Goal: Transaction & Acquisition: Book appointment/travel/reservation

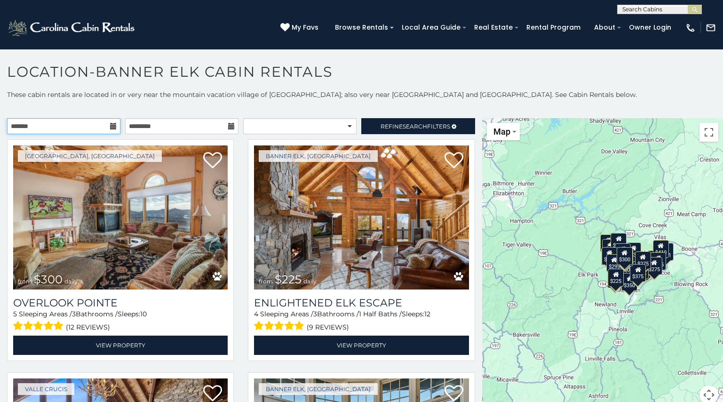
click at [89, 130] on input "text" at bounding box center [63, 126] width 113 height 16
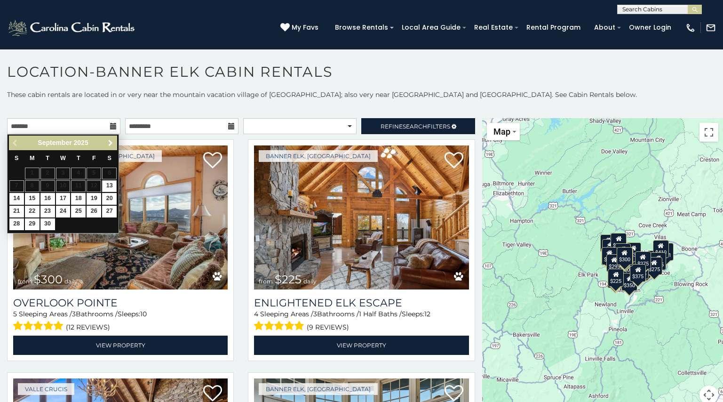
click at [111, 144] on span "Next" at bounding box center [111, 143] width 8 height 8
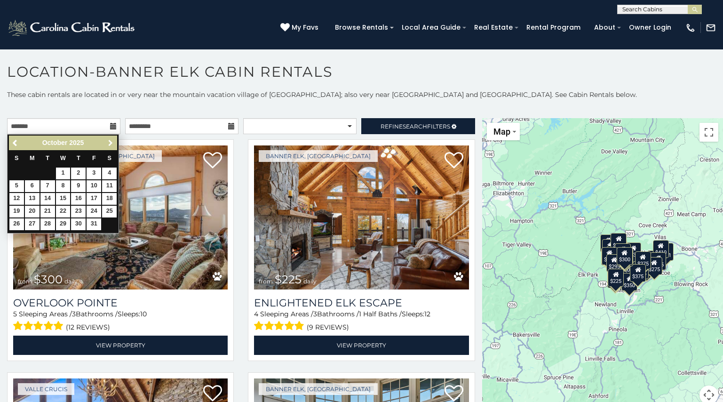
click at [111, 144] on span "Next" at bounding box center [111, 143] width 8 height 8
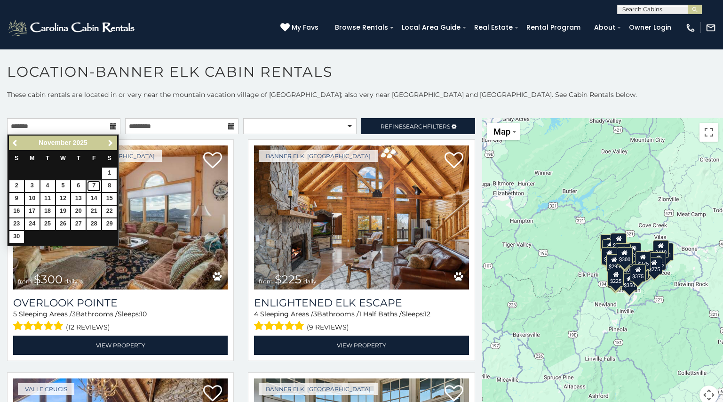
click at [94, 188] on link "7" at bounding box center [94, 186] width 15 height 12
type input "**********"
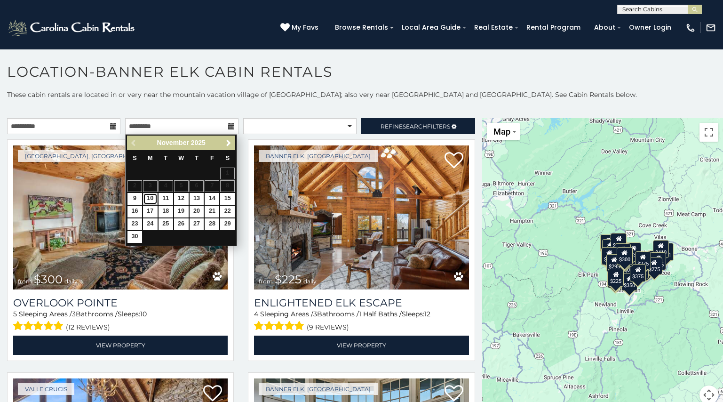
click at [153, 200] on link "10" at bounding box center [150, 199] width 15 height 12
type input "**********"
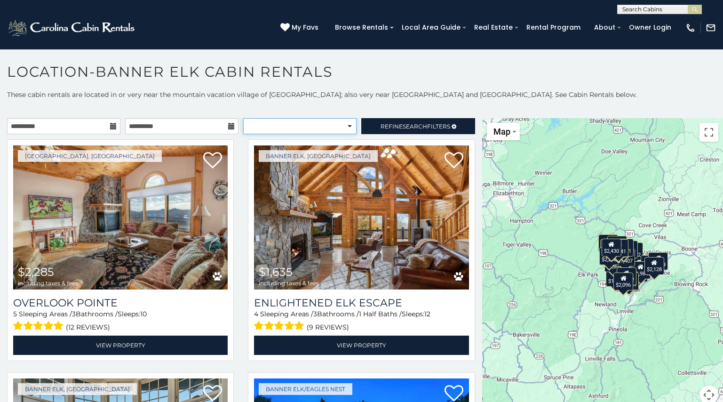
click at [352, 127] on select "**********" at bounding box center [299, 126] width 113 height 16
select select "**********"
click at [243, 118] on select "**********" at bounding box center [299, 126] width 113 height 16
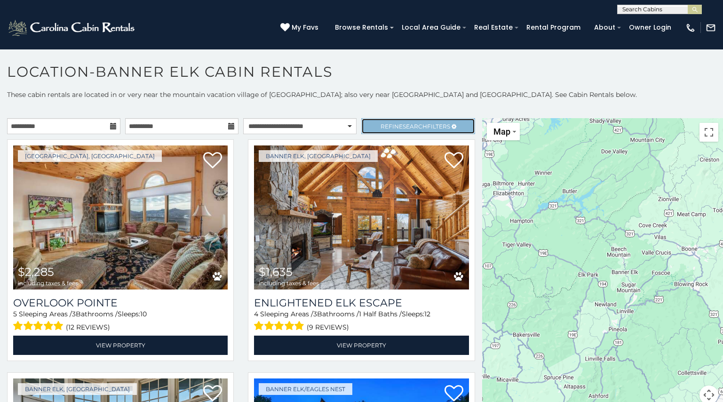
click at [393, 128] on span "Refine Search Filters" at bounding box center [416, 126] width 70 height 7
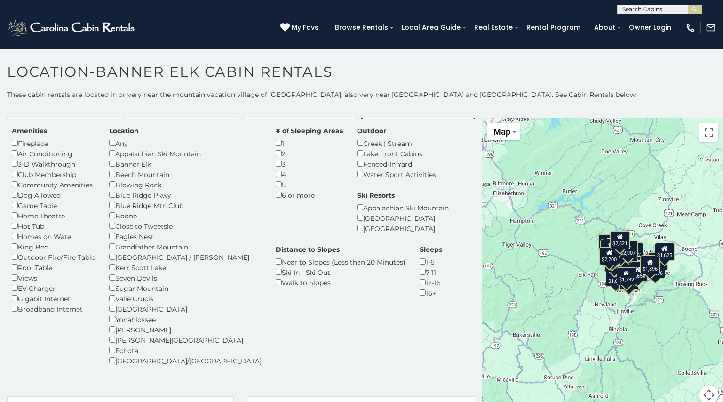
scroll to position [16, 0]
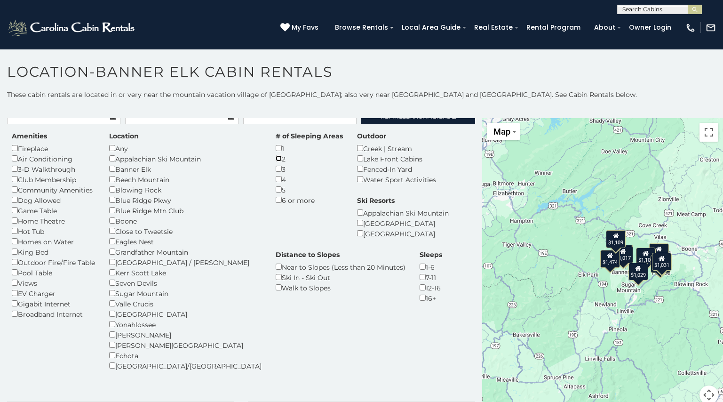
scroll to position [7, 0]
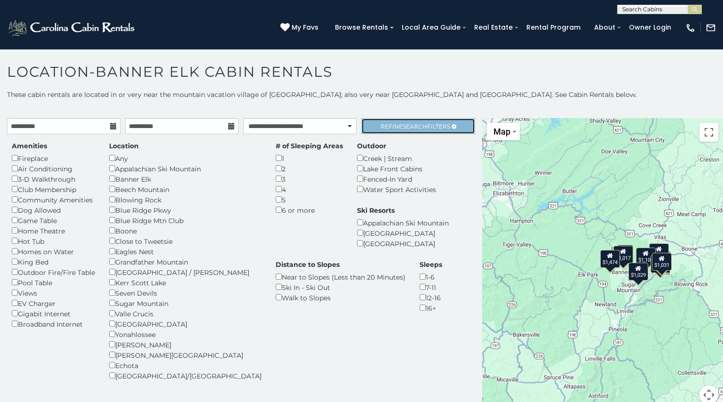
click at [419, 125] on span "Search" at bounding box center [415, 126] width 24 height 7
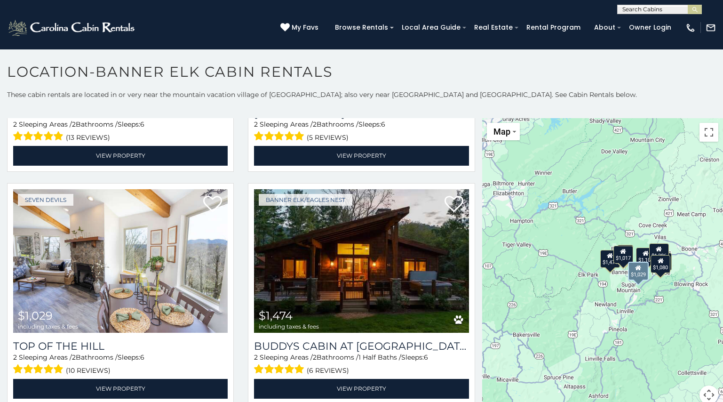
scroll to position [23, 0]
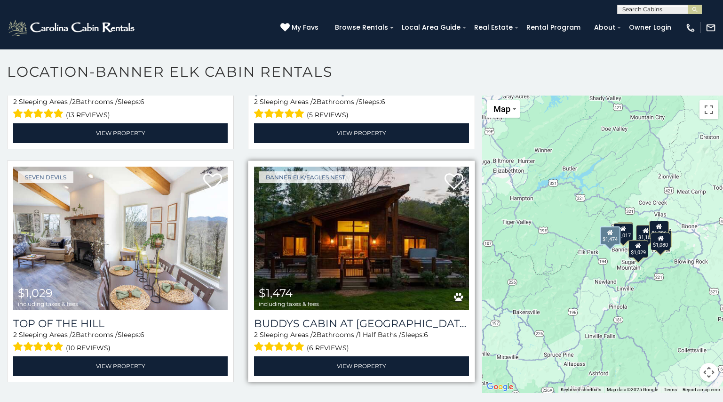
click at [371, 256] on img at bounding box center [361, 239] width 215 height 144
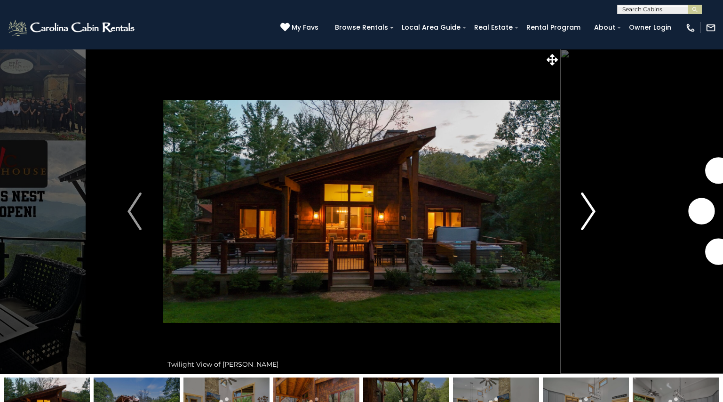
click at [594, 211] on img "Next" at bounding box center [589, 211] width 14 height 38
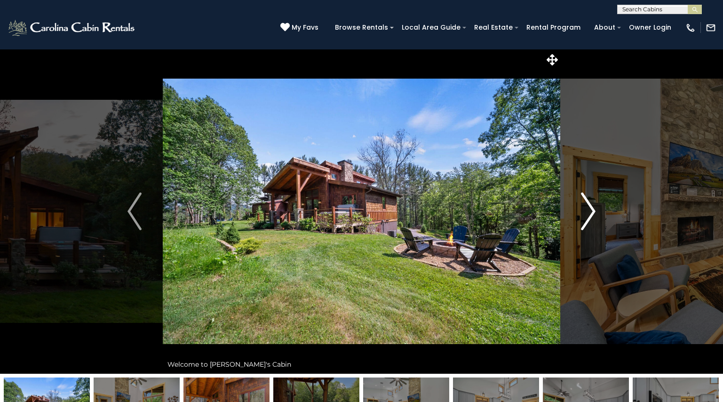
click at [594, 211] on img "Next" at bounding box center [589, 211] width 14 height 38
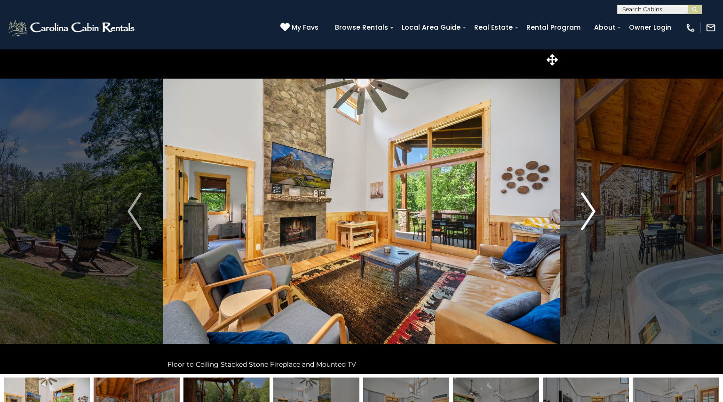
click at [594, 211] on img "Next" at bounding box center [589, 211] width 14 height 38
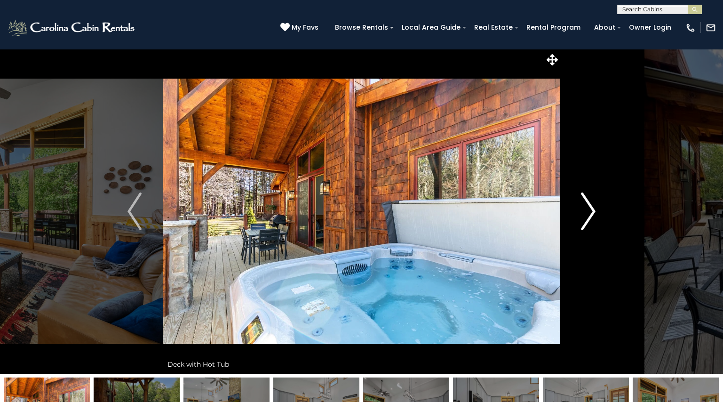
click at [594, 211] on img "Next" at bounding box center [589, 211] width 14 height 38
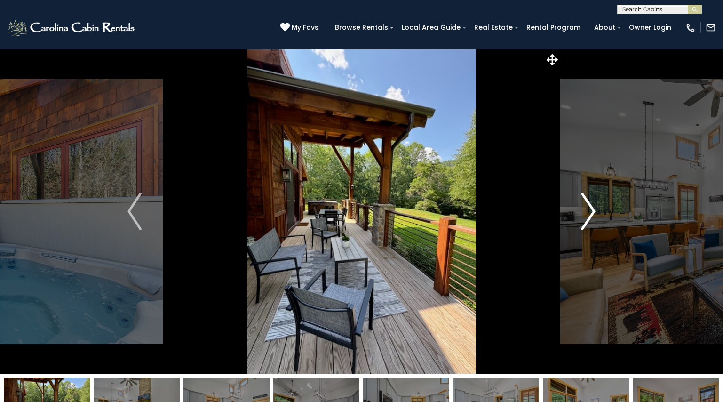
click at [594, 211] on img "Next" at bounding box center [589, 211] width 14 height 38
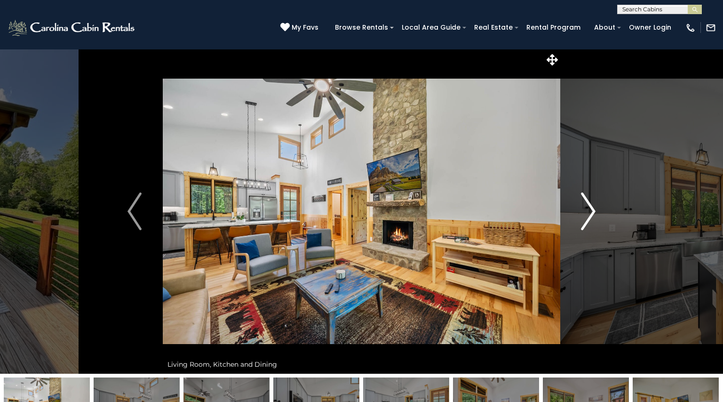
click at [594, 211] on img "Next" at bounding box center [589, 211] width 14 height 38
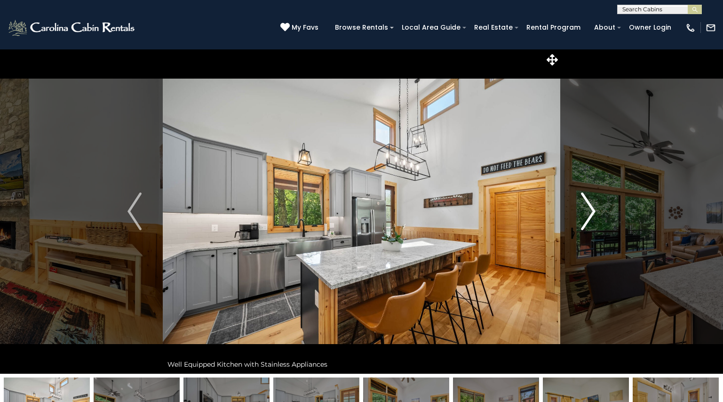
click at [594, 211] on img "Next" at bounding box center [589, 211] width 14 height 38
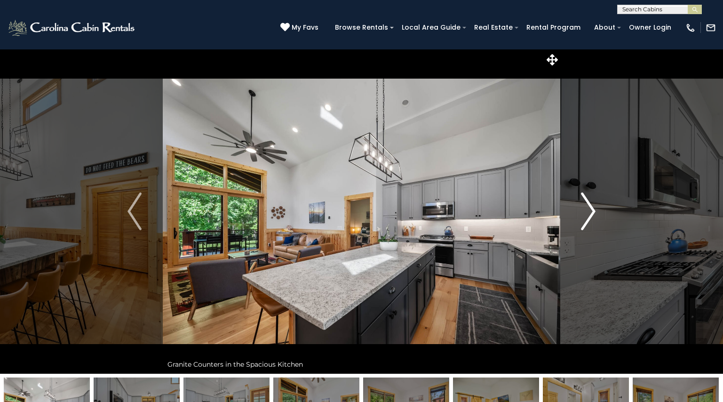
click at [594, 211] on img "Next" at bounding box center [589, 211] width 14 height 38
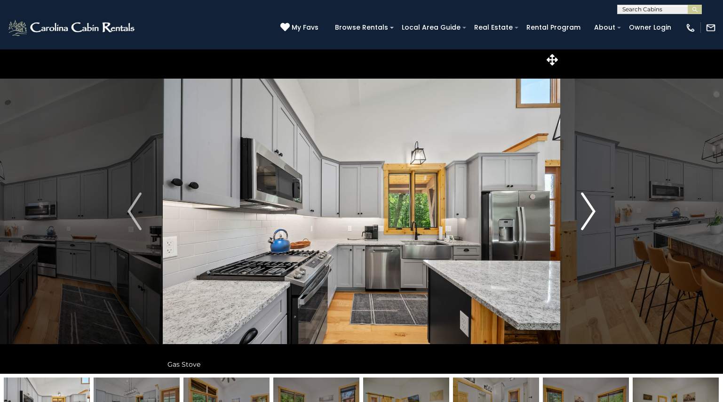
click at [594, 211] on img "Next" at bounding box center [589, 211] width 14 height 38
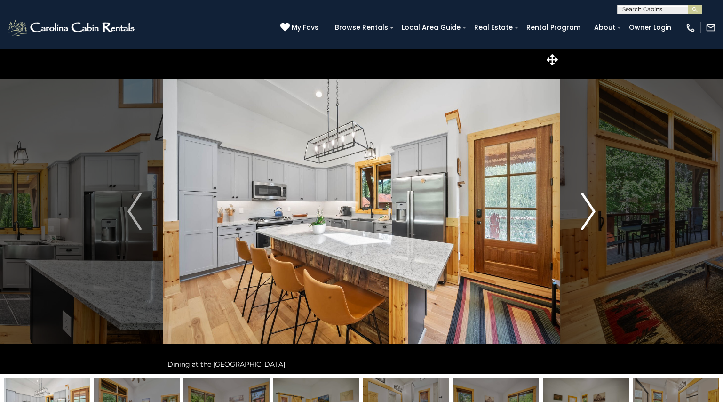
click at [594, 211] on img "Next" at bounding box center [589, 211] width 14 height 38
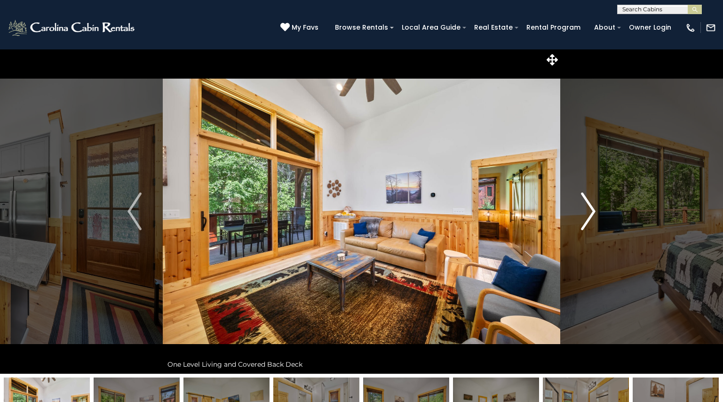
click at [594, 211] on img "Next" at bounding box center [589, 211] width 14 height 38
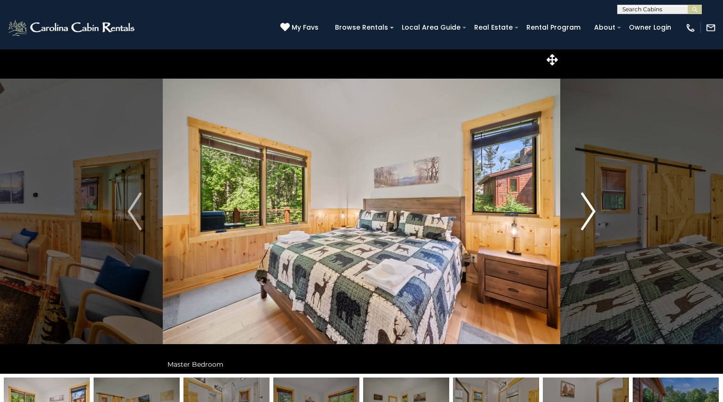
click at [594, 211] on img "Next" at bounding box center [589, 211] width 14 height 38
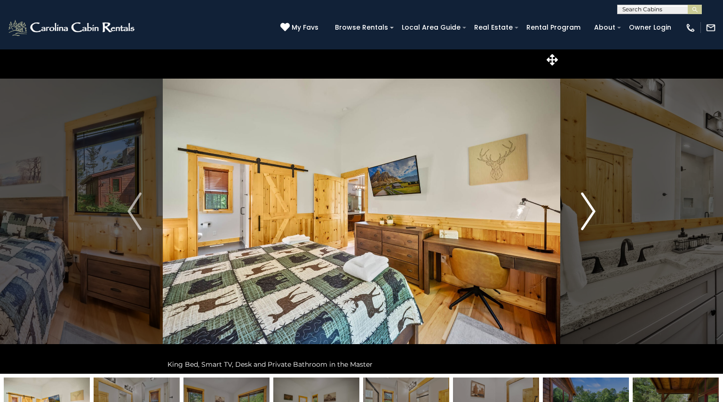
click at [594, 211] on img "Next" at bounding box center [589, 211] width 14 height 38
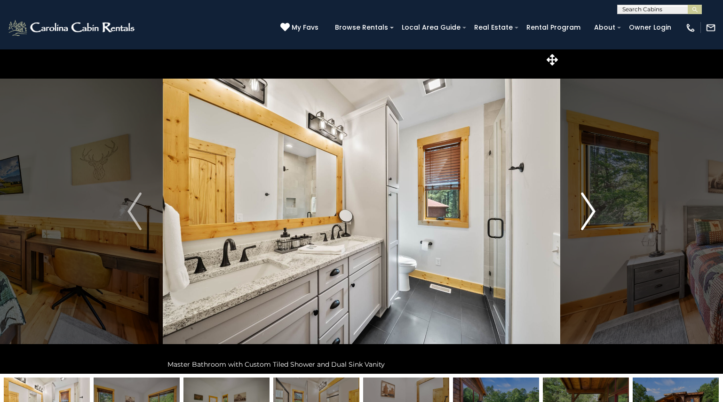
click at [594, 211] on img "Next" at bounding box center [589, 211] width 14 height 38
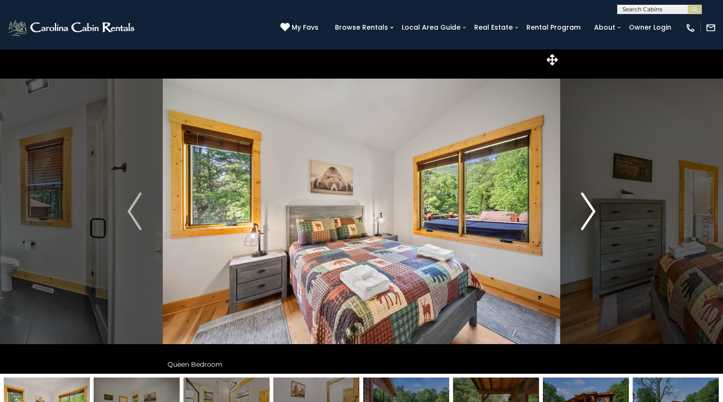
click at [594, 211] on img "Next" at bounding box center [589, 211] width 14 height 38
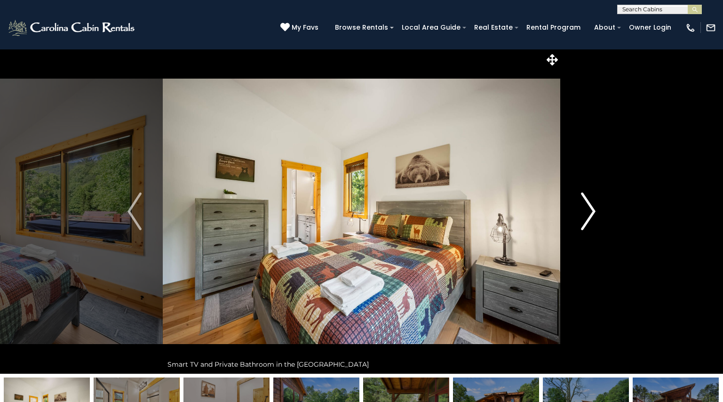
click at [594, 211] on img "Next" at bounding box center [589, 211] width 14 height 38
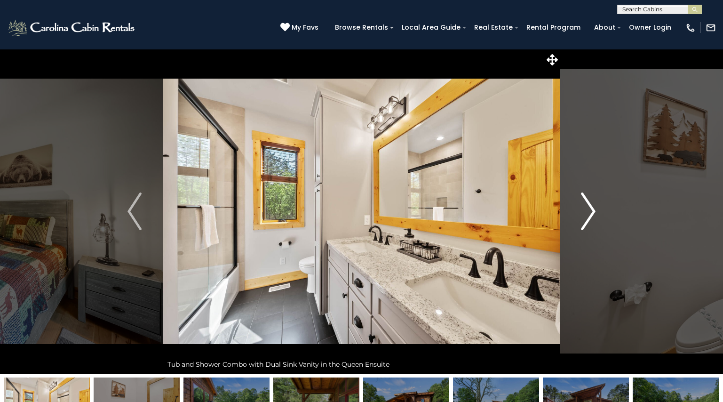
click at [594, 211] on img "Next" at bounding box center [589, 211] width 14 height 38
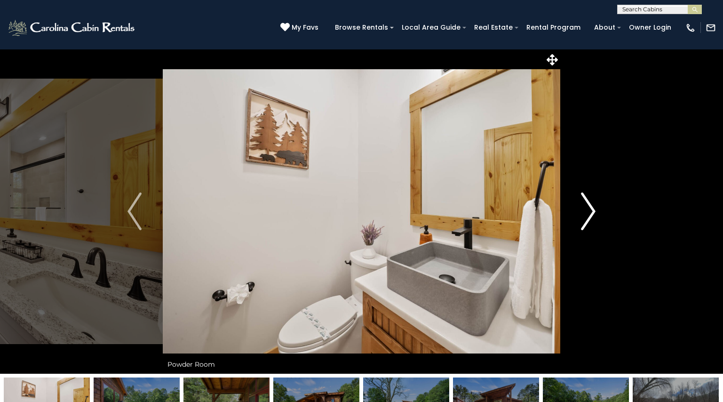
click at [594, 211] on img "Next" at bounding box center [589, 211] width 14 height 38
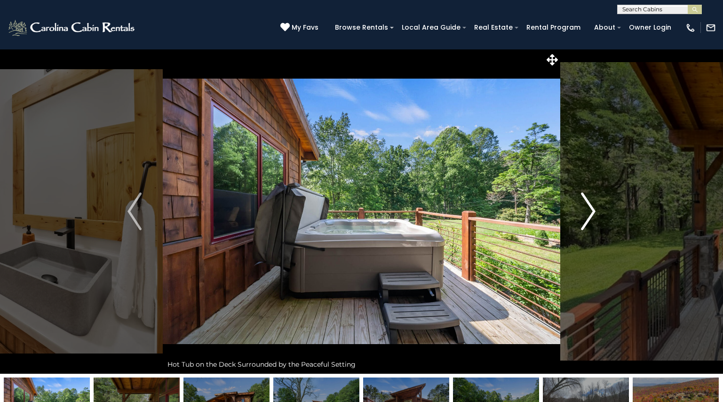
click at [594, 211] on img "Next" at bounding box center [589, 211] width 14 height 38
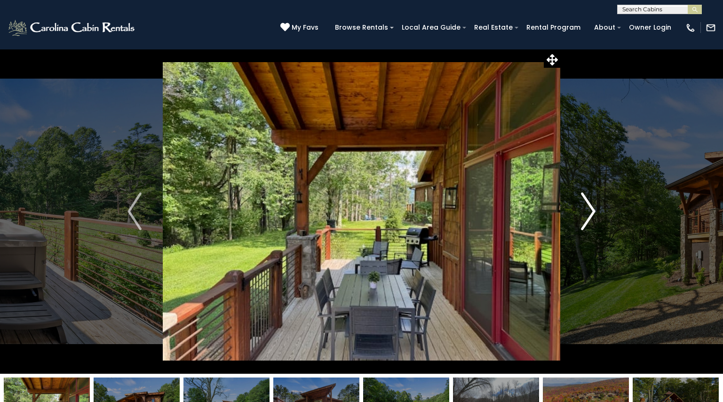
click at [594, 211] on img "Next" at bounding box center [589, 211] width 14 height 38
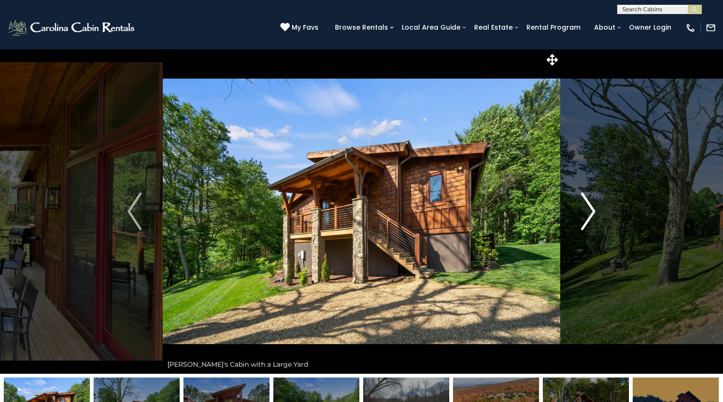
click at [594, 211] on img "Next" at bounding box center [589, 211] width 14 height 38
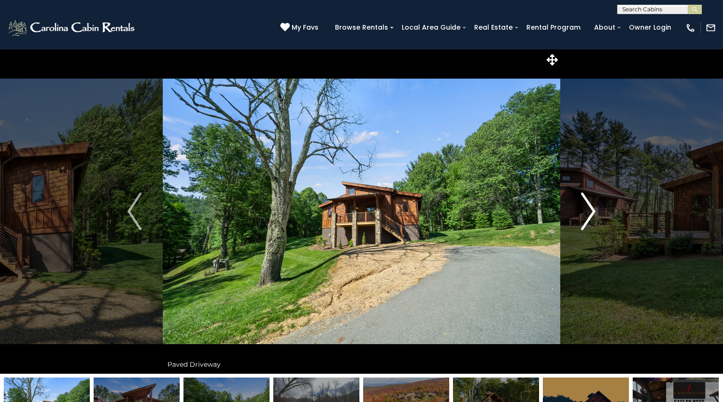
click at [594, 211] on img "Next" at bounding box center [589, 211] width 14 height 38
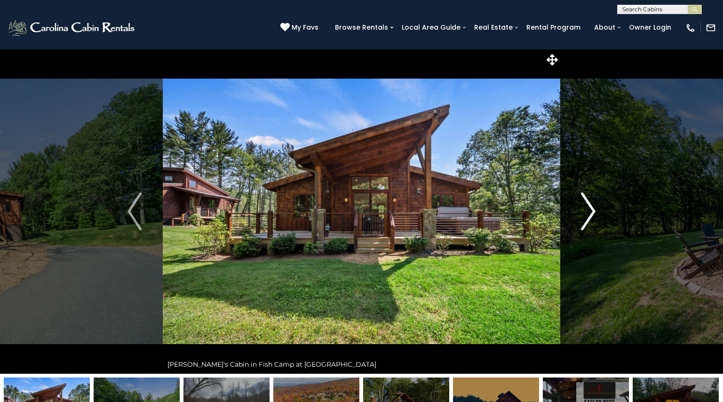
click at [593, 210] on img "Next" at bounding box center [589, 211] width 14 height 38
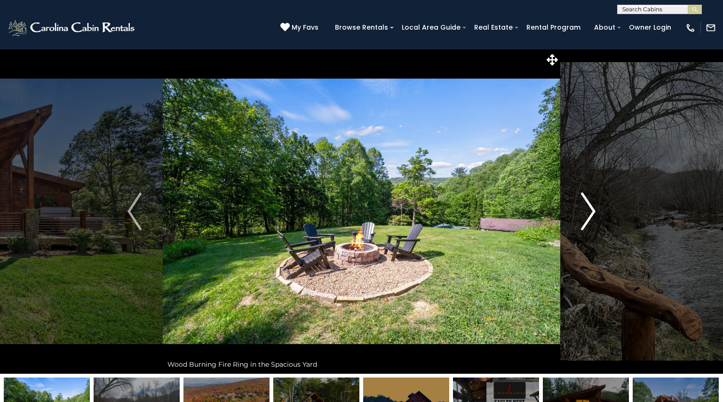
click at [593, 210] on img "Next" at bounding box center [589, 211] width 14 height 38
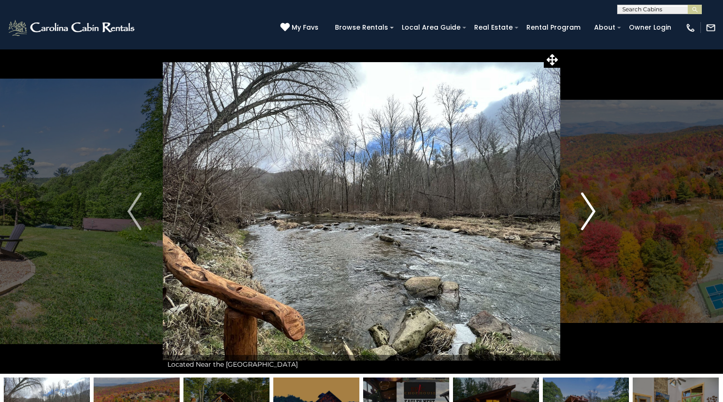
click at [593, 210] on img "Next" at bounding box center [589, 211] width 14 height 38
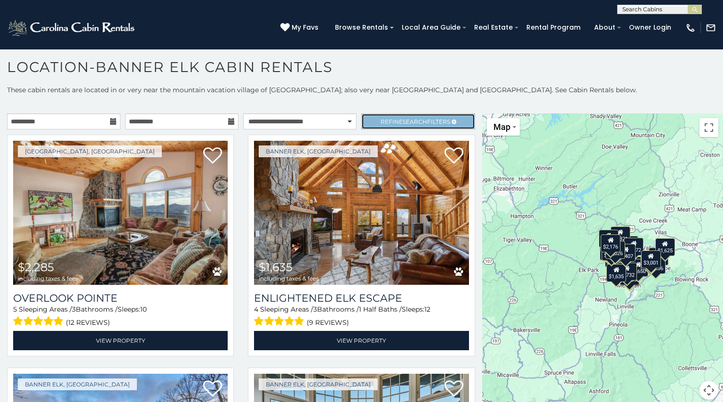
click at [399, 118] on span "Refine Search Filters" at bounding box center [416, 121] width 70 height 7
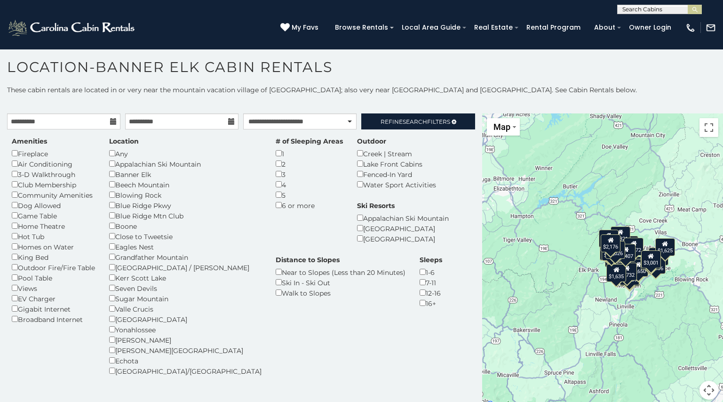
click at [16, 157] on div "Fireplace" at bounding box center [53, 153] width 83 height 10
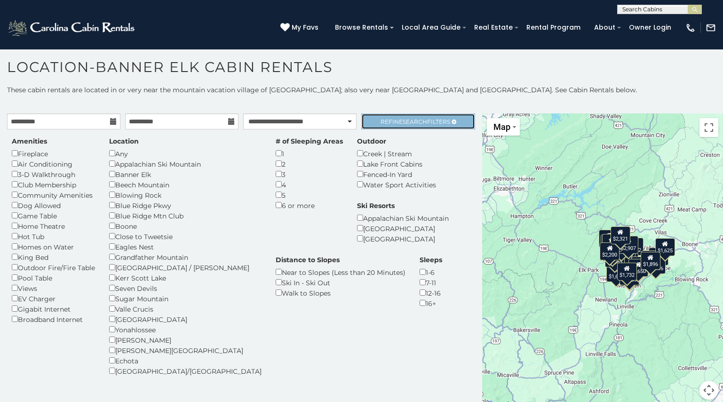
click at [392, 125] on link "Refine Search Filters" at bounding box center [417, 121] width 113 height 16
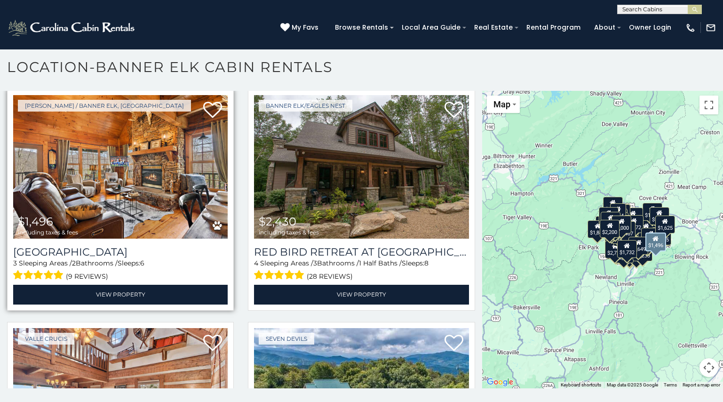
scroll to position [2584, 0]
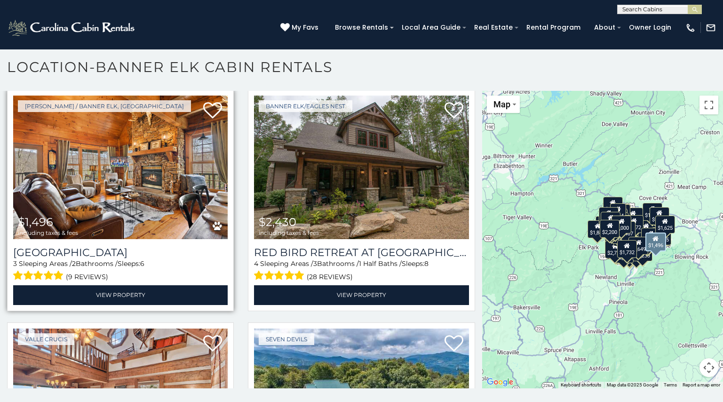
click at [130, 165] on img at bounding box center [120, 168] width 215 height 144
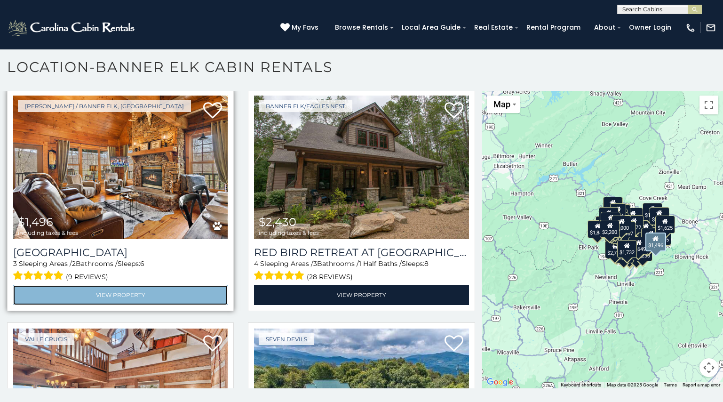
click at [123, 299] on link "View Property" at bounding box center [120, 294] width 215 height 19
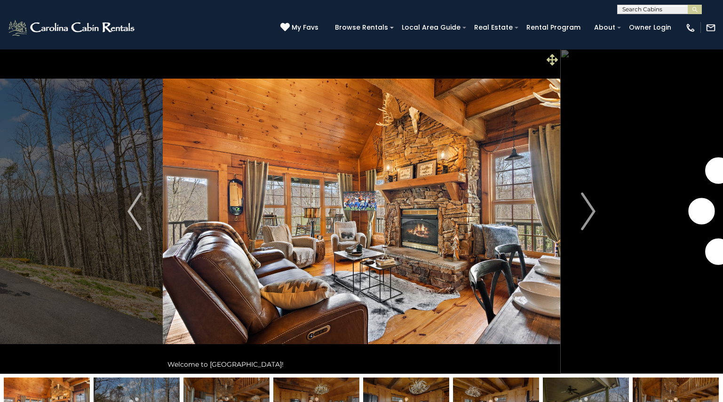
click at [551, 59] on icon at bounding box center [552, 59] width 11 height 11
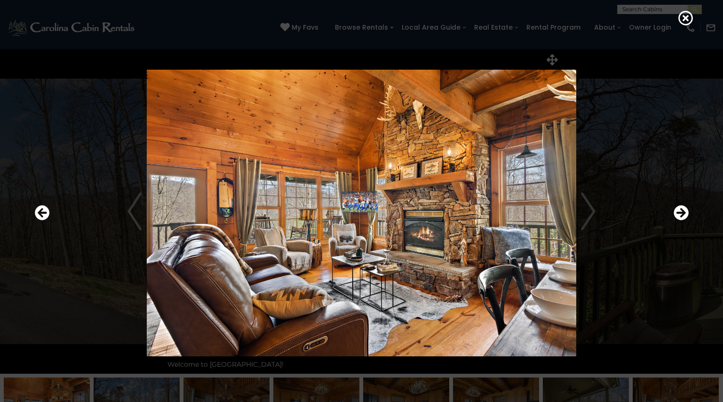
click at [645, 156] on div at bounding box center [361, 213] width 663 height 362
click at [591, 217] on img at bounding box center [362, 213] width 566 height 287
click at [676, 212] on icon "Next" at bounding box center [681, 212] width 15 height 15
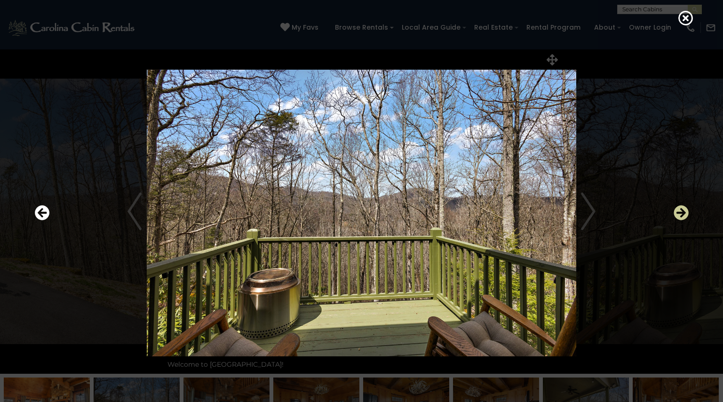
click at [676, 212] on icon "Next" at bounding box center [681, 212] width 15 height 15
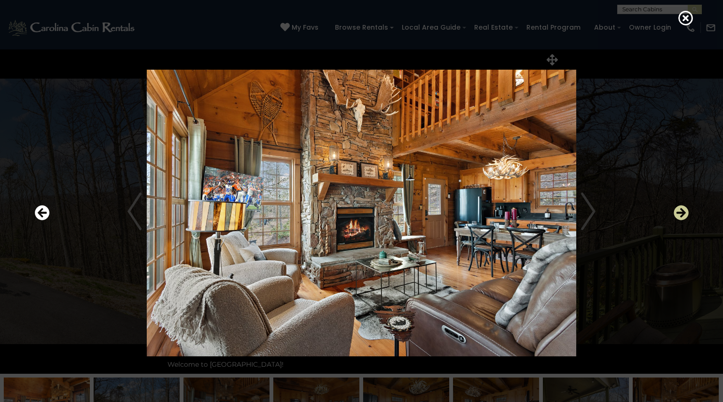
click at [676, 212] on icon "Next" at bounding box center [681, 212] width 15 height 15
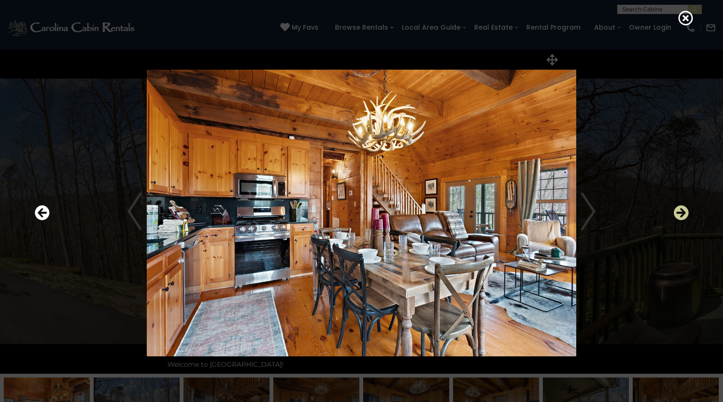
click at [676, 212] on icon "Next" at bounding box center [681, 212] width 15 height 15
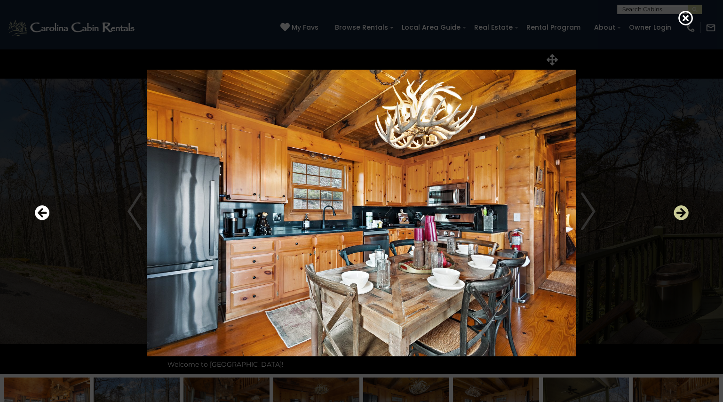
click at [676, 212] on icon "Next" at bounding box center [681, 212] width 15 height 15
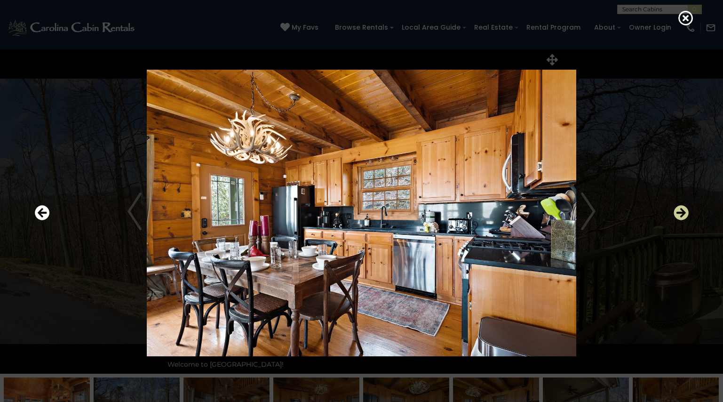
click at [676, 212] on icon "Next" at bounding box center [681, 212] width 15 height 15
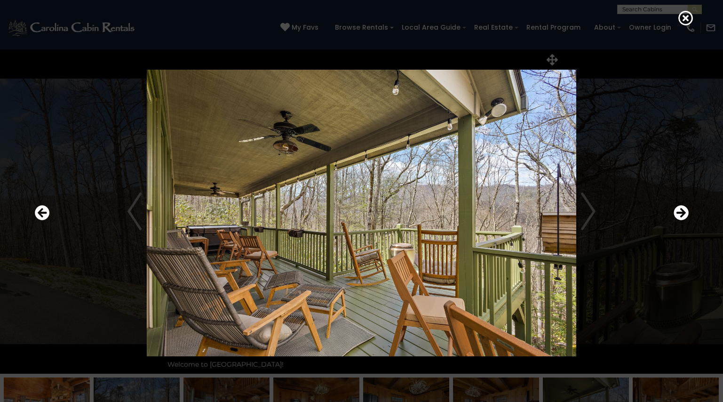
click at [338, 247] on img at bounding box center [362, 213] width 566 height 287
click at [96, 159] on img at bounding box center [362, 213] width 566 height 287
click at [682, 17] on icon at bounding box center [686, 17] width 15 height 15
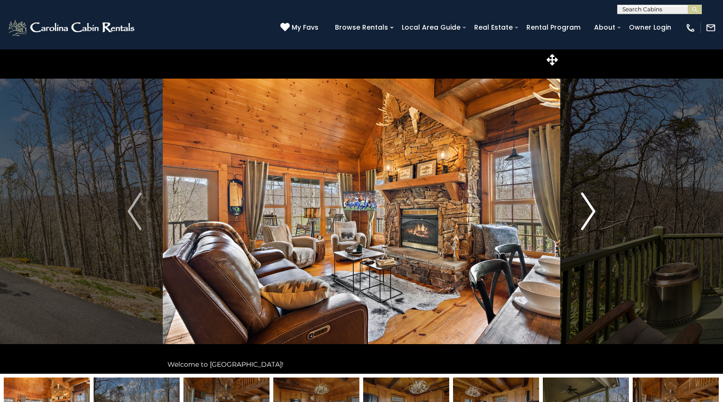
click at [591, 199] on img "Next" at bounding box center [589, 211] width 14 height 38
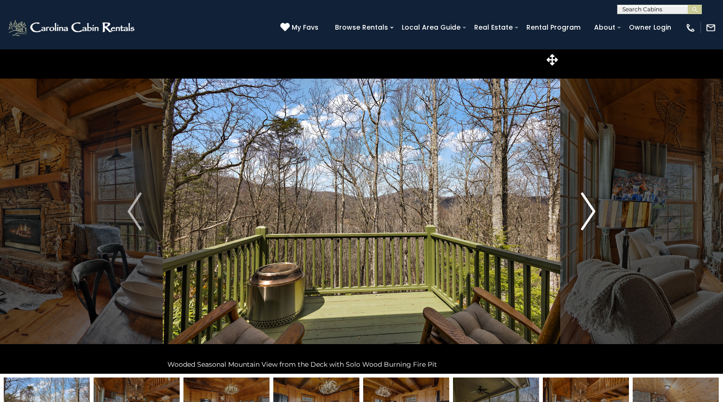
click at [591, 199] on img "Next" at bounding box center [589, 211] width 14 height 38
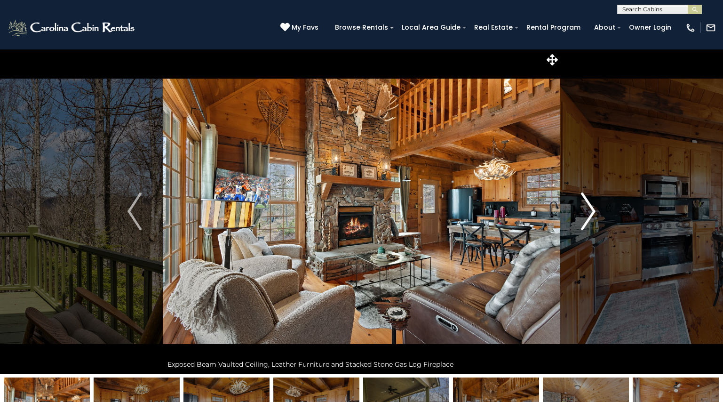
click at [591, 199] on img "Next" at bounding box center [589, 211] width 14 height 38
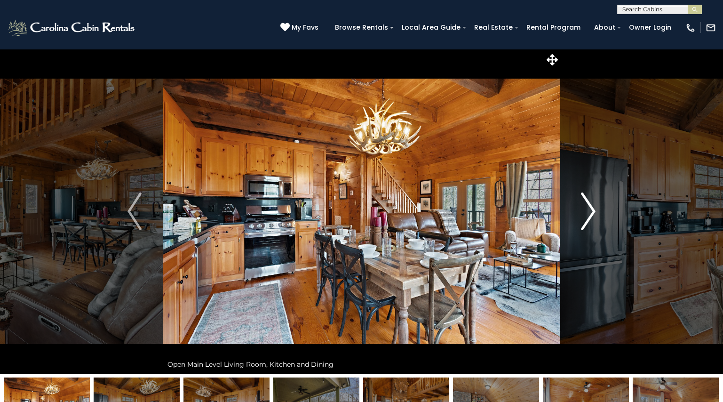
click at [591, 199] on img "Next" at bounding box center [589, 211] width 14 height 38
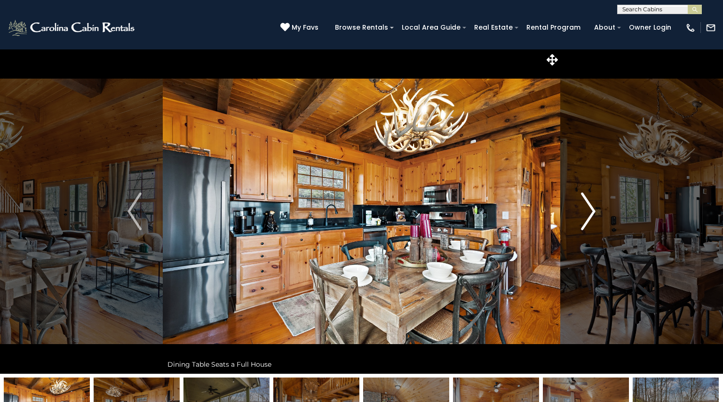
click at [591, 199] on img "Next" at bounding box center [589, 211] width 14 height 38
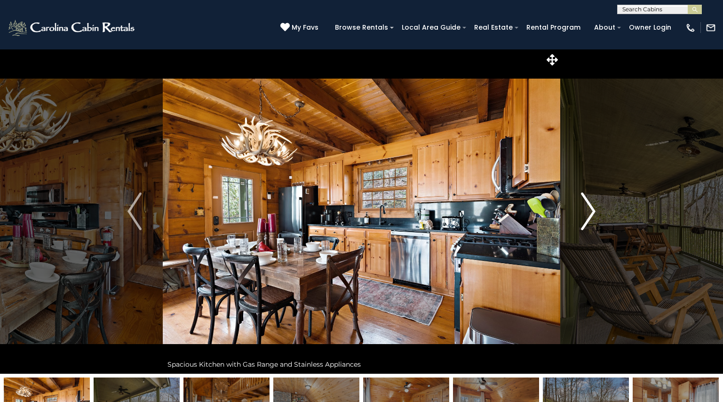
click at [591, 199] on img "Next" at bounding box center [589, 211] width 14 height 38
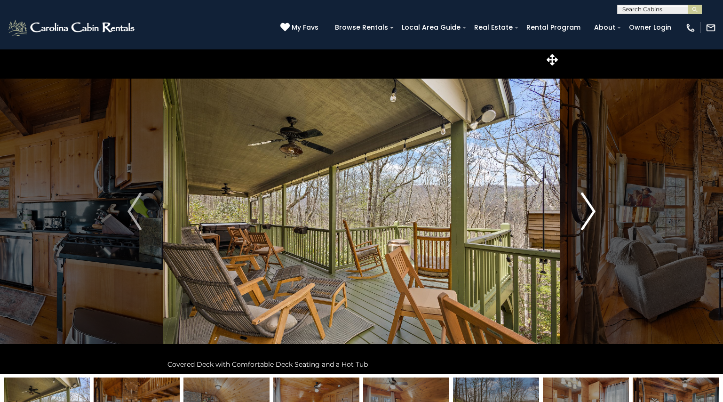
click at [591, 199] on img "Next" at bounding box center [589, 211] width 14 height 38
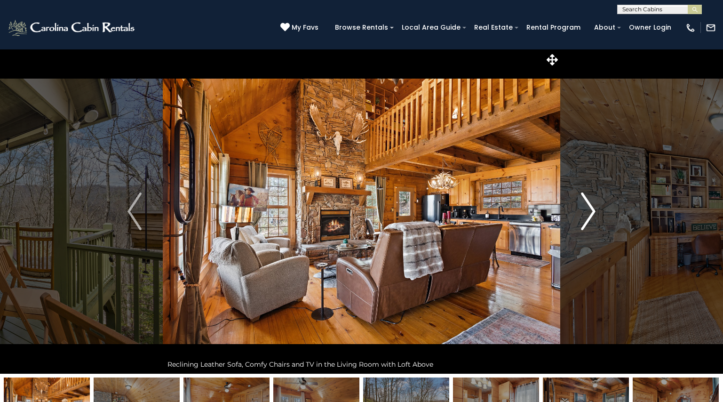
click at [591, 199] on img "Next" at bounding box center [589, 211] width 14 height 38
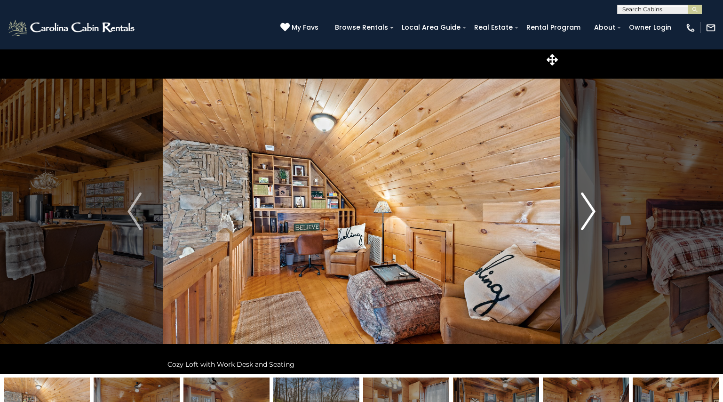
click at [591, 199] on img "Next" at bounding box center [589, 211] width 14 height 38
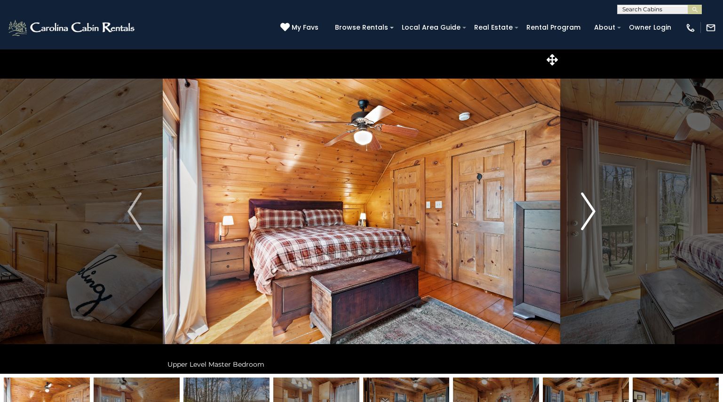
click at [591, 199] on img "Next" at bounding box center [589, 211] width 14 height 38
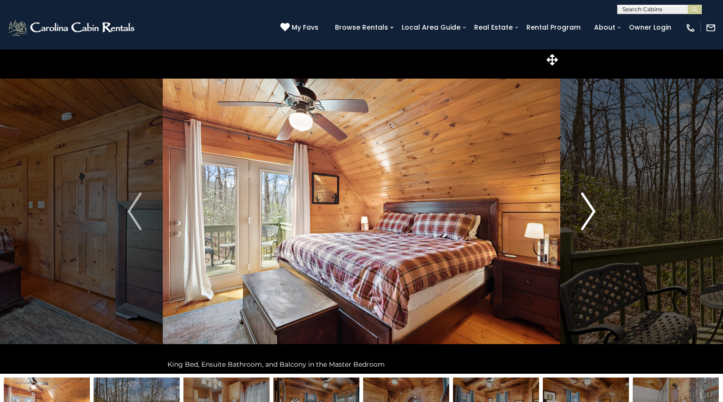
click at [591, 199] on img "Next" at bounding box center [589, 211] width 14 height 38
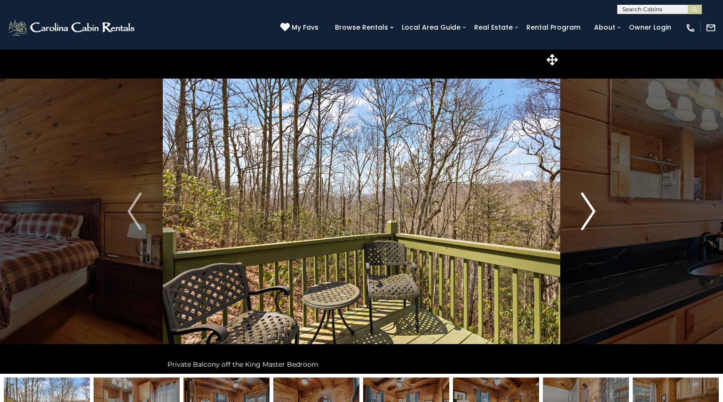
click at [591, 199] on img "Next" at bounding box center [589, 211] width 14 height 38
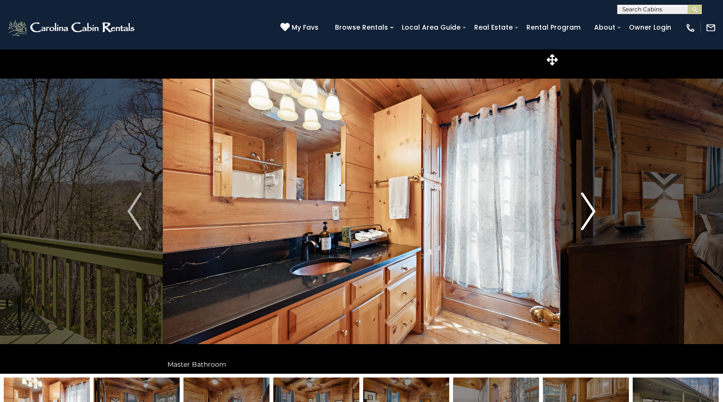
click at [591, 199] on img "Next" at bounding box center [589, 211] width 14 height 38
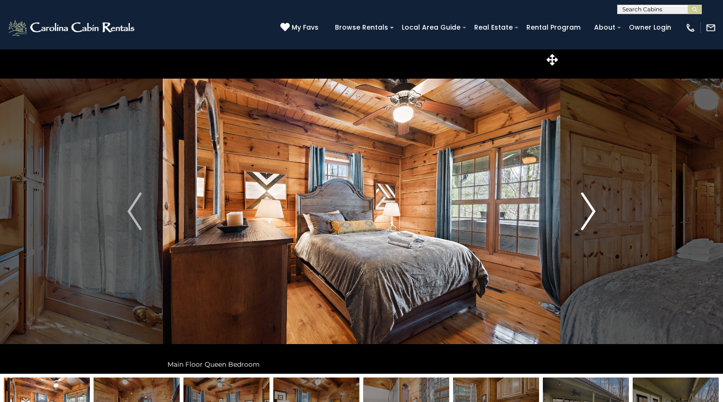
click at [591, 199] on img "Next" at bounding box center [589, 211] width 14 height 38
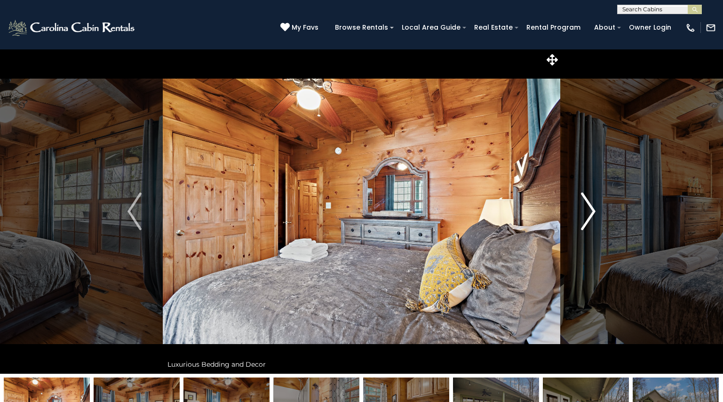
click at [591, 199] on img "Next" at bounding box center [589, 211] width 14 height 38
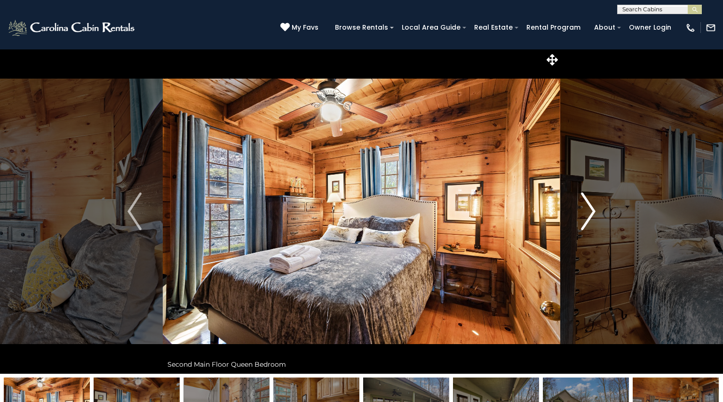
click at [591, 199] on img "Next" at bounding box center [589, 211] width 14 height 38
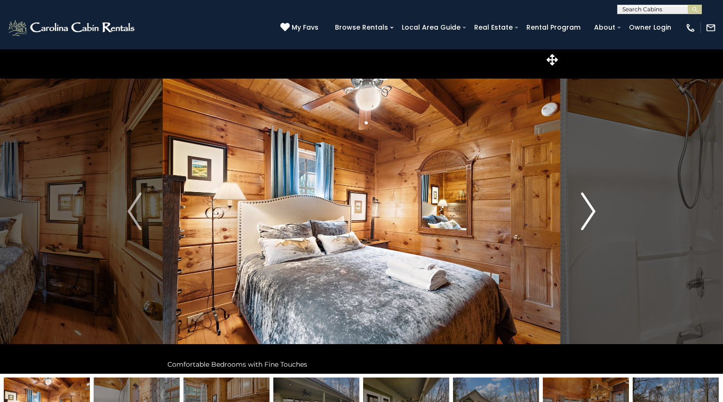
click at [591, 199] on img "Next" at bounding box center [589, 211] width 14 height 38
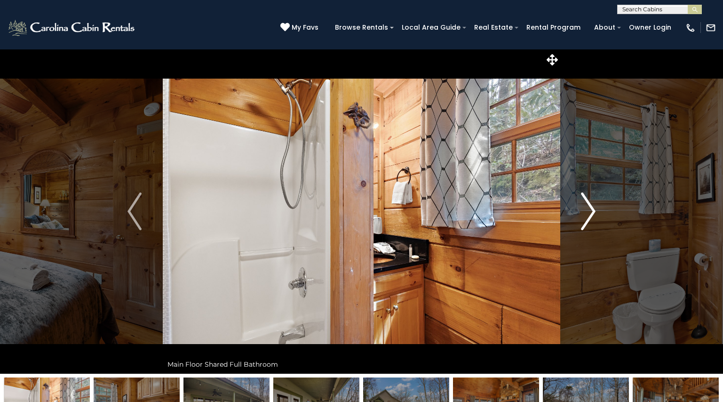
click at [591, 199] on img "Next" at bounding box center [589, 211] width 14 height 38
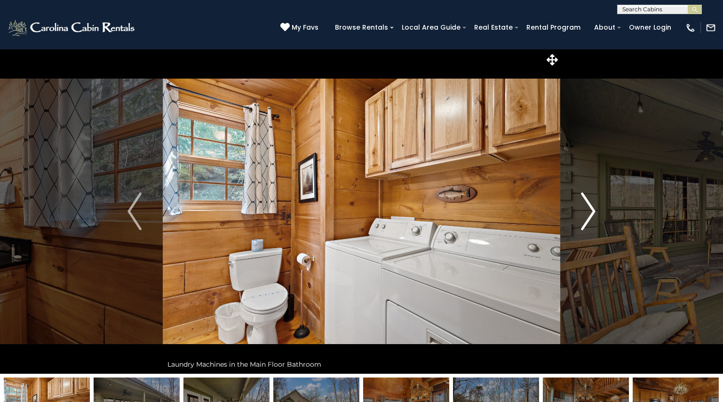
click at [591, 199] on img "Next" at bounding box center [589, 211] width 14 height 38
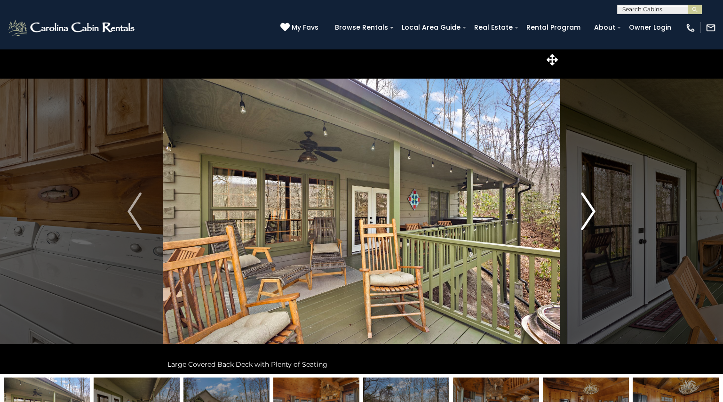
click at [591, 199] on img "Next" at bounding box center [589, 211] width 14 height 38
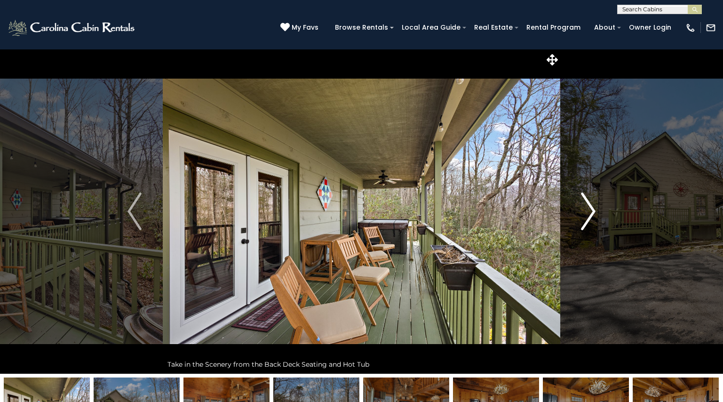
click at [591, 199] on img "Next" at bounding box center [589, 211] width 14 height 38
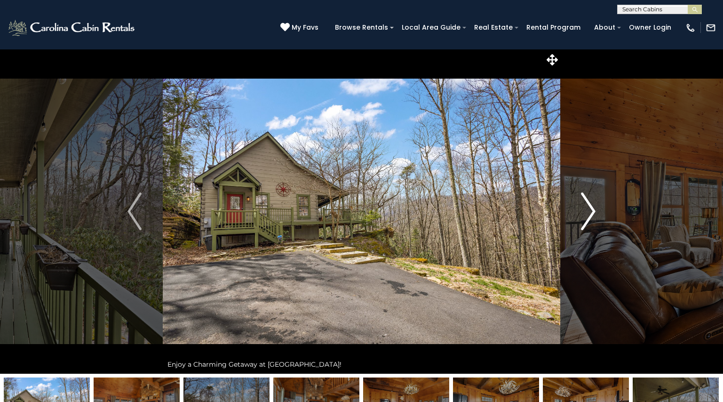
click at [591, 199] on img "Next" at bounding box center [589, 211] width 14 height 38
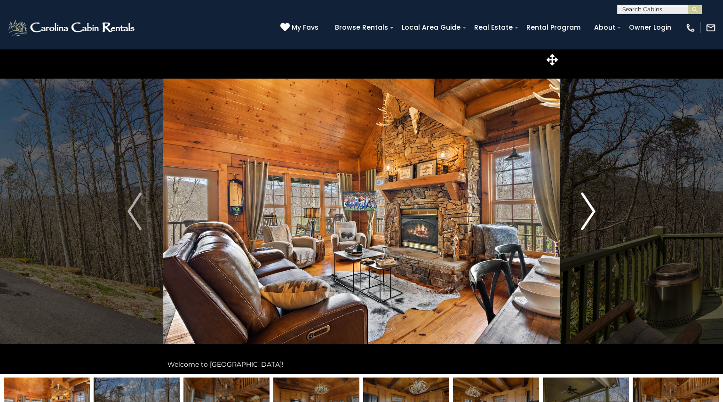
click at [591, 199] on img "Next" at bounding box center [589, 211] width 14 height 38
